Goal: Task Accomplishment & Management: Manage account settings

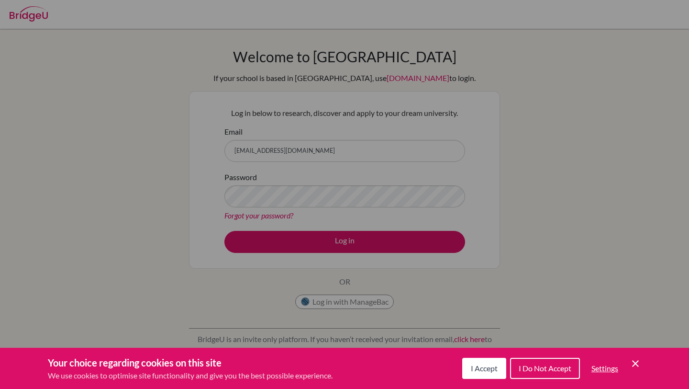
click at [641, 369] on icon "Cookie Control Close Icon" at bounding box center [635, 363] width 11 height 11
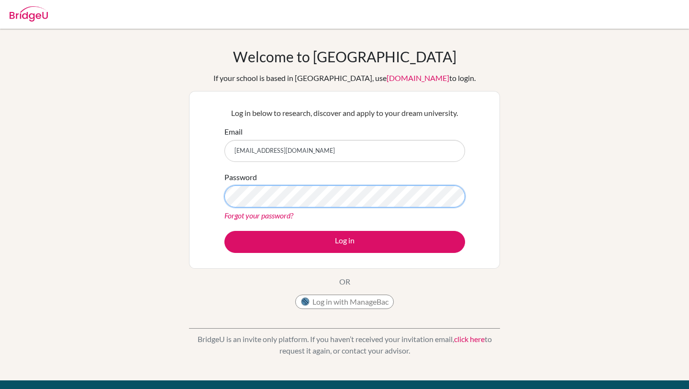
click at [224, 231] on button "Log in" at bounding box center [344, 242] width 241 height 22
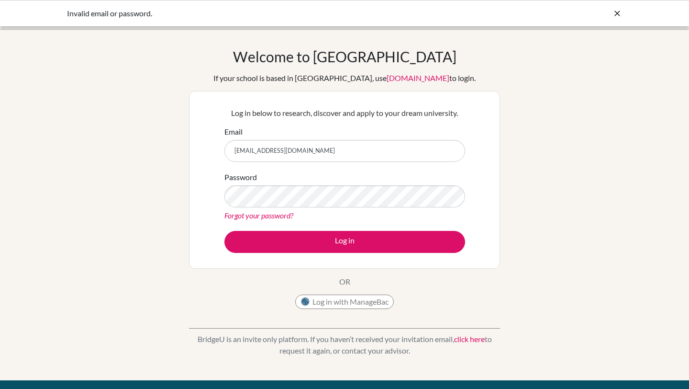
click at [276, 219] on link "Forgot your password?" at bounding box center [258, 215] width 69 height 9
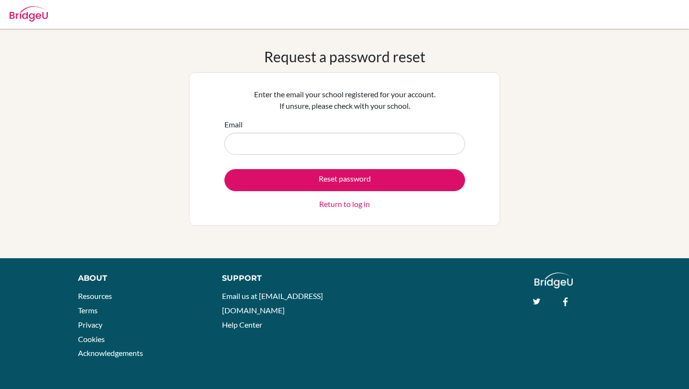
click at [324, 150] on input "Email" at bounding box center [344, 144] width 241 height 22
type input "[EMAIL_ADDRESS][DOMAIN_NAME]"
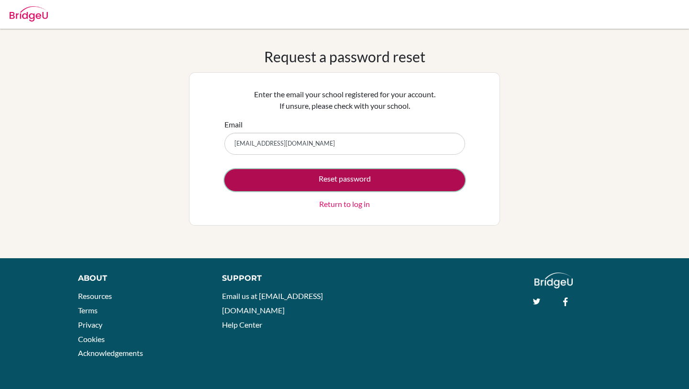
click at [323, 180] on button "Reset password" at bounding box center [344, 180] width 241 height 22
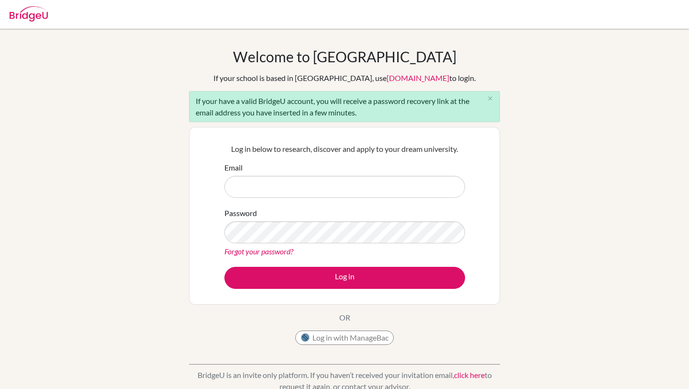
click at [269, 196] on input "Email" at bounding box center [344, 187] width 241 height 22
click at [337, 187] on input "Email" at bounding box center [344, 187] width 241 height 22
